Goal: Complete application form

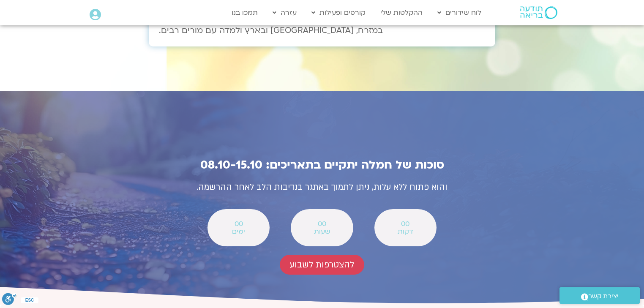
scroll to position [2898, 0]
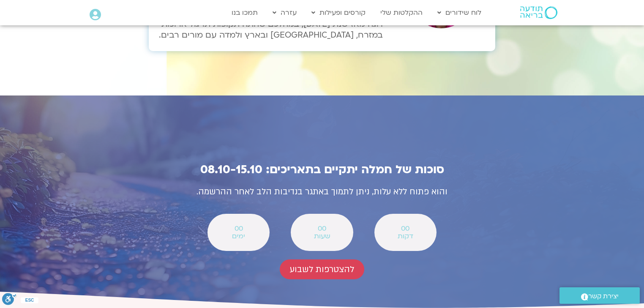
click at [95, 16] on icon at bounding box center [95, 15] width 11 height 12
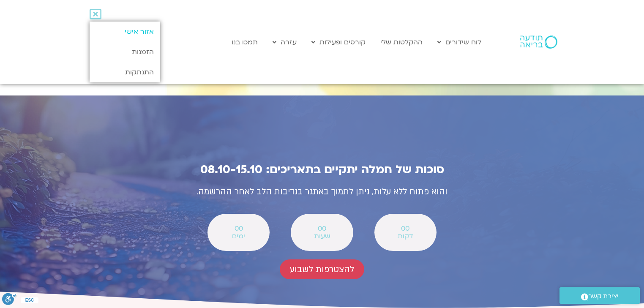
click at [152, 31] on link "אזור אישי" at bounding box center [125, 32] width 71 height 20
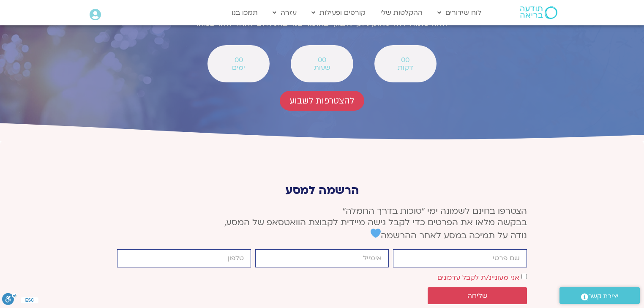
scroll to position [3067, 0]
click at [508, 249] on input "firstname" at bounding box center [460, 258] width 134 height 18
type input "ורדה"
click at [340, 249] on input "email" at bounding box center [322, 258] width 134 height 18
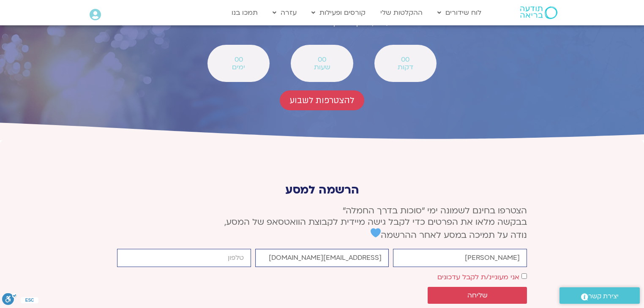
type input "tr.varda@gmail.com"
click at [226, 249] on input "cellphone" at bounding box center [184, 258] width 134 height 18
type input "0543971761"
click at [484, 291] on span "שליחה" at bounding box center [477, 295] width 20 height 8
click at [490, 291] on span "שליחה" at bounding box center [477, 295] width 79 height 8
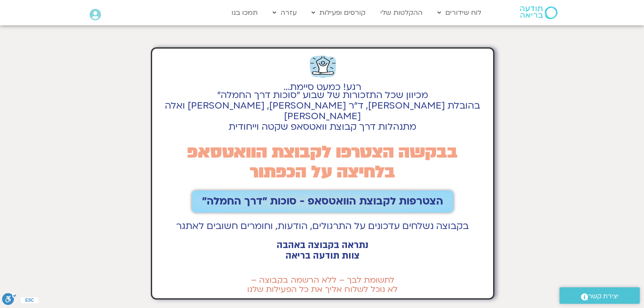
click at [324, 196] on span "הצטרפות לקבוצת הוואטסאפ - סוכות ״דרך החמלה״" at bounding box center [322, 202] width 241 height 12
